Goal: Information Seeking & Learning: Learn about a topic

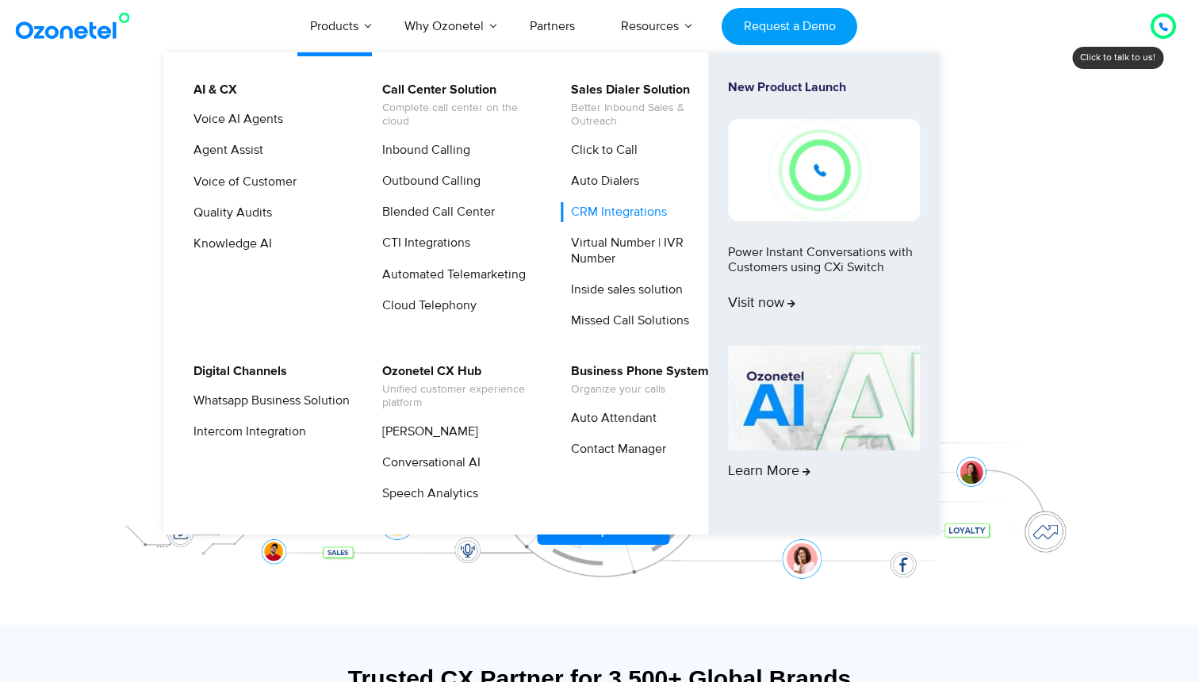
click at [593, 210] on link "CRM Integrations" at bounding box center [615, 212] width 109 height 20
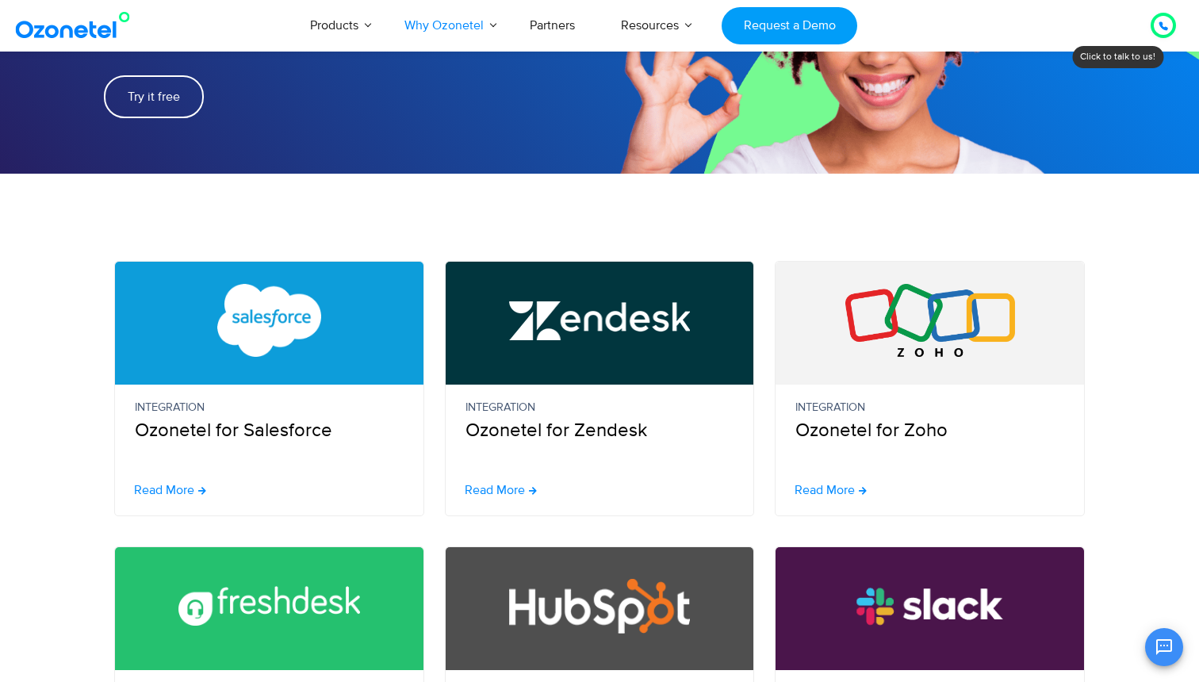
scroll to position [258, 0]
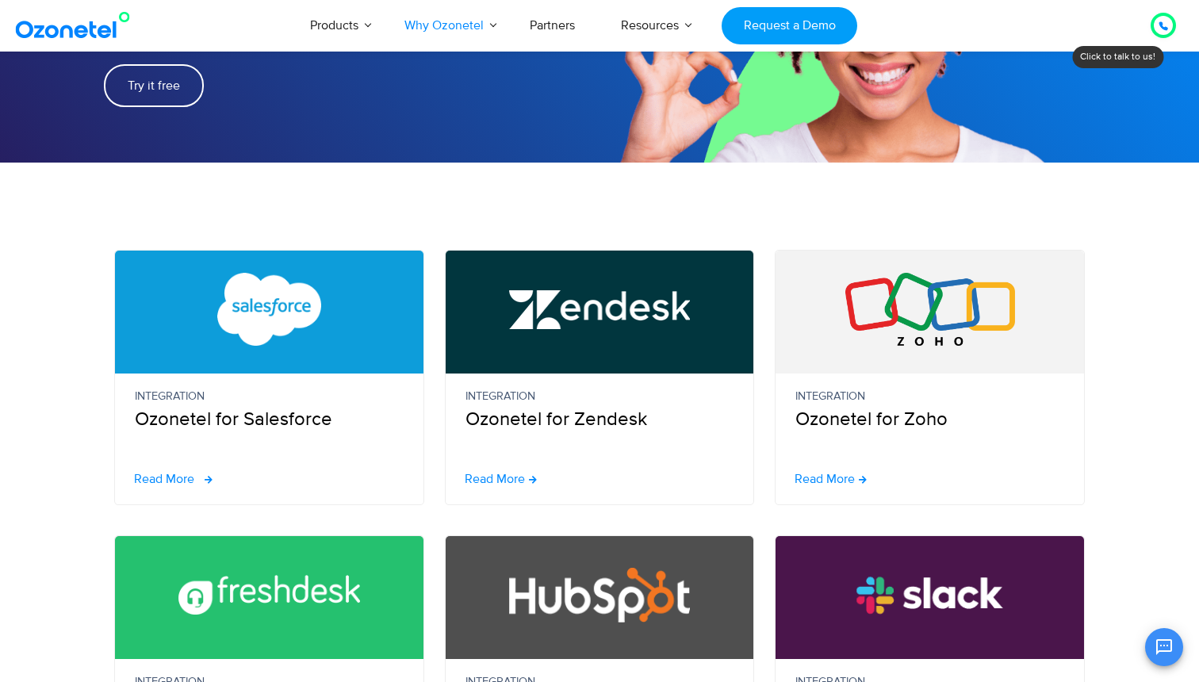
click at [171, 479] on span "Read More" at bounding box center [164, 479] width 60 height 13
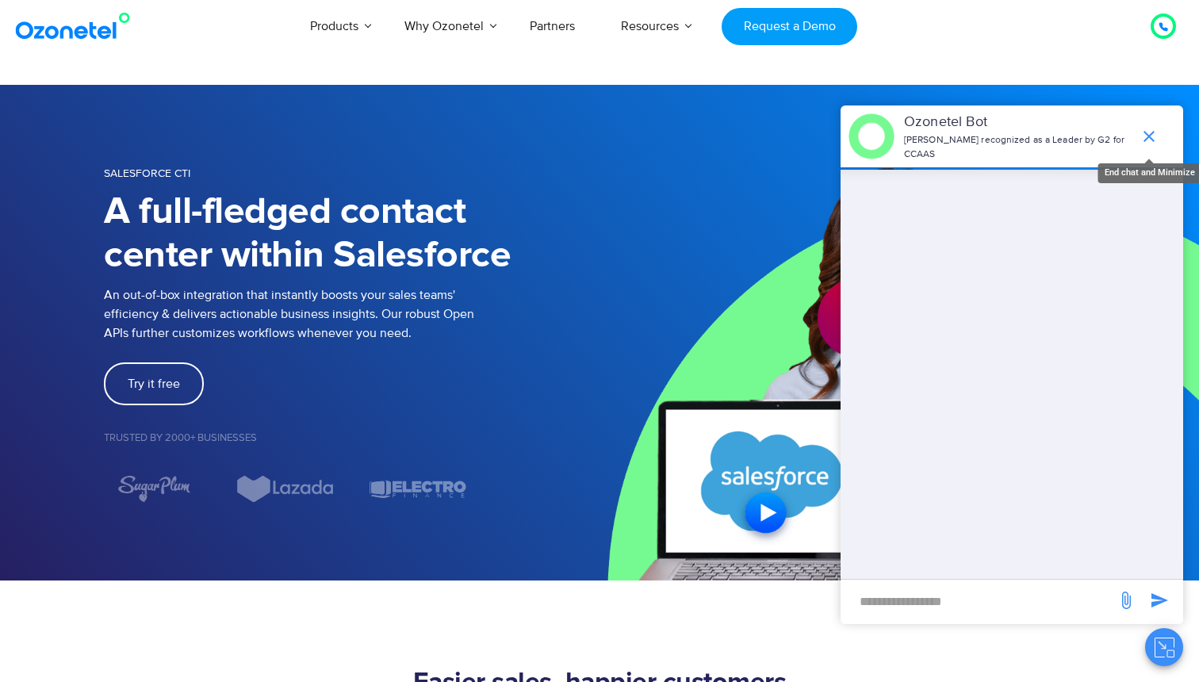
click at [1151, 141] on icon "end chat or minimize" at bounding box center [1149, 136] width 19 height 19
